Goal: Information Seeking & Learning: Learn about a topic

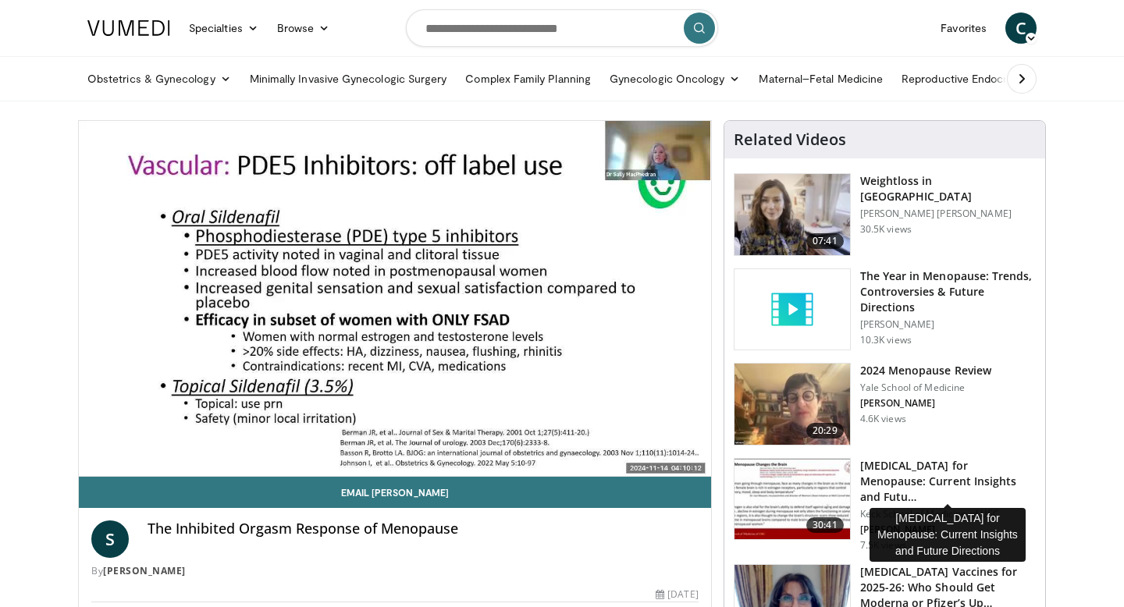
click at [924, 471] on h3 "[MEDICAL_DATA] for Menopause: Current Insights and Futu…" at bounding box center [948, 481] width 176 height 47
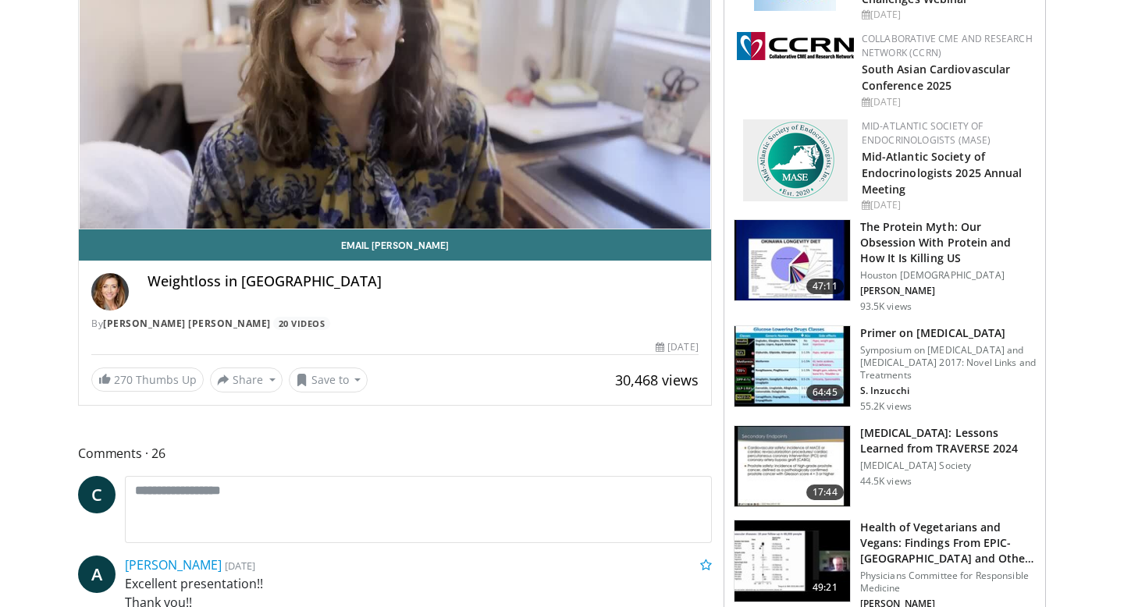
scroll to position [248, 0]
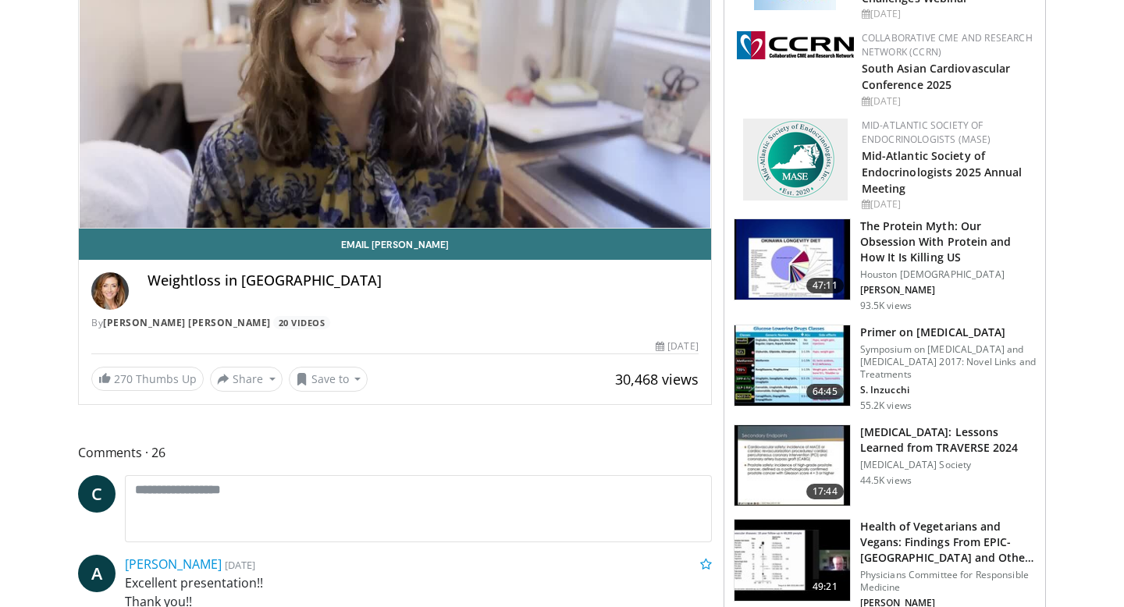
click at [916, 459] on p "Androgen Society" at bounding box center [948, 465] width 176 height 12
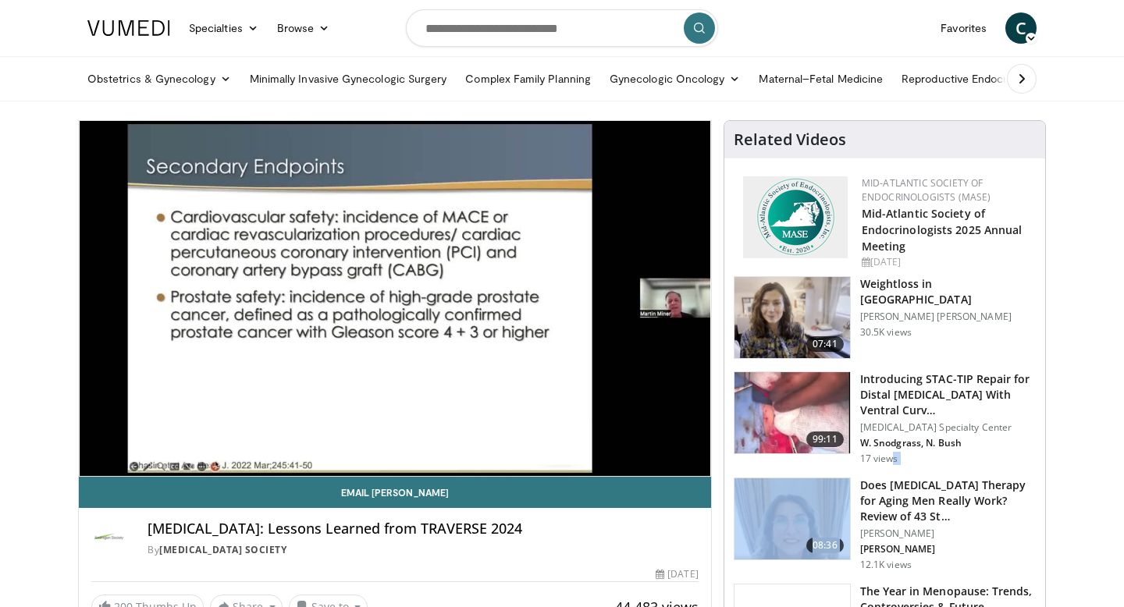
drag, startPoint x: 898, startPoint y: 471, endPoint x: 894, endPoint y: 461, distance: 10.9
